Goal: Task Accomplishment & Management: Manage account settings

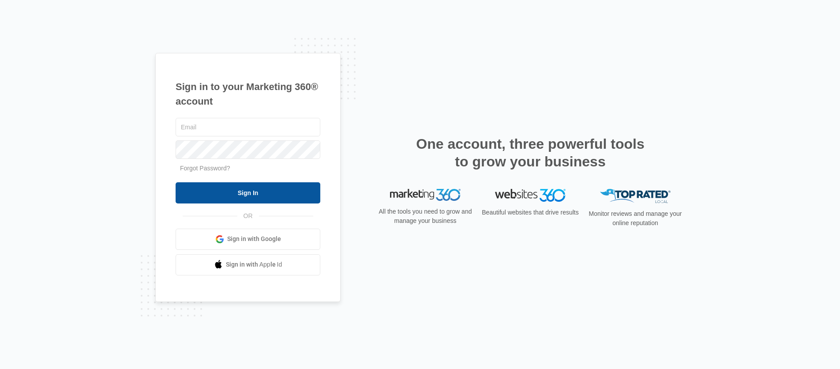
type input "[EMAIL_ADDRESS][DOMAIN_NAME]"
click at [257, 183] on input "Sign In" at bounding box center [248, 192] width 145 height 21
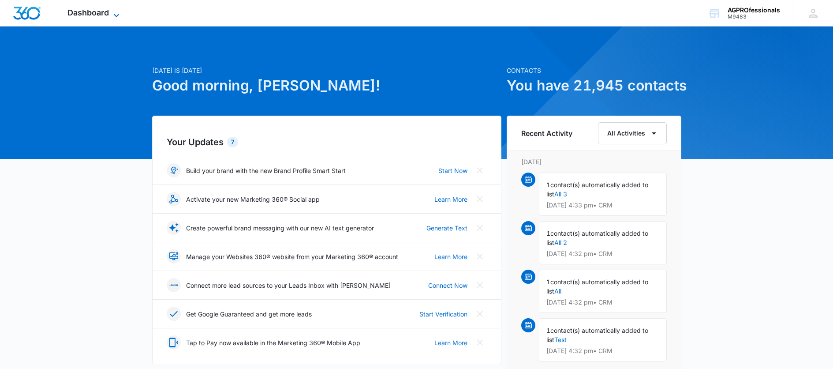
click at [88, 10] on span "Dashboard" at bounding box center [87, 12] width 41 height 9
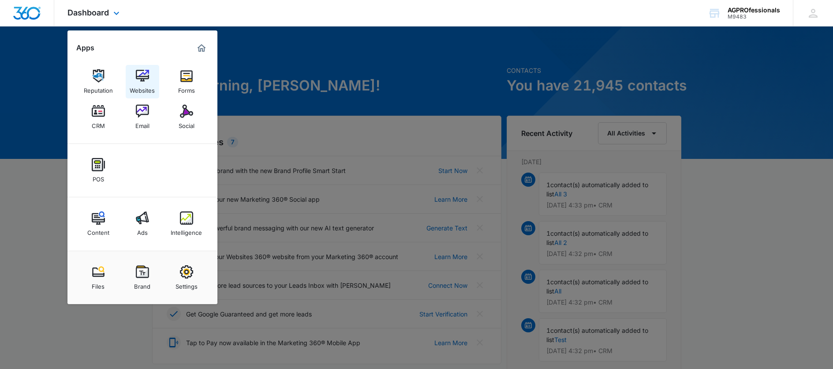
click at [142, 77] on img at bounding box center [142, 75] width 13 height 13
